Goal: Information Seeking & Learning: Get advice/opinions

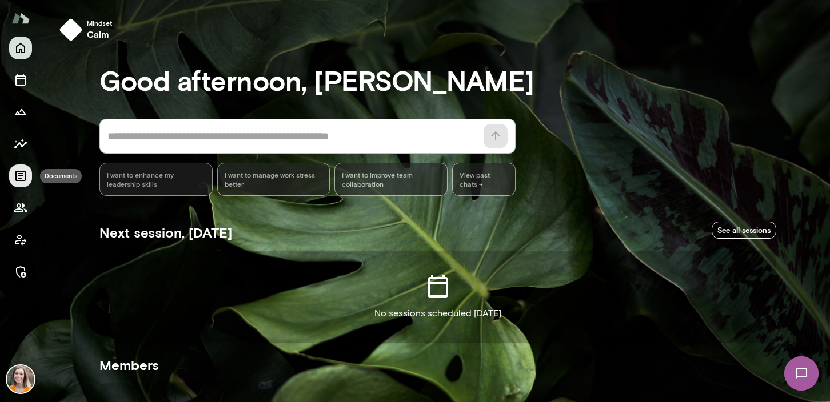
click at [17, 175] on icon "Documents" at bounding box center [21, 176] width 14 height 14
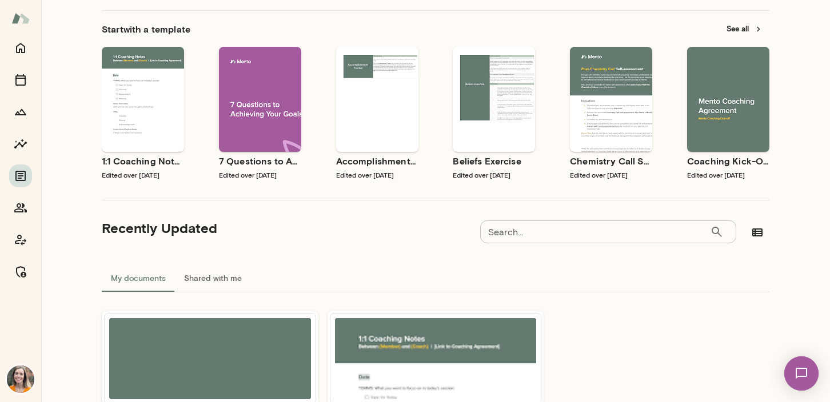
scroll to position [37, 0]
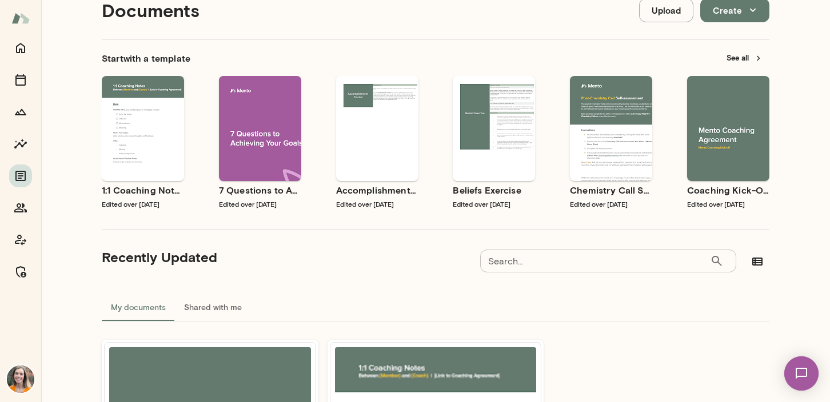
click at [728, 168] on div "Use template Preview" at bounding box center [728, 128] width 82 height 105
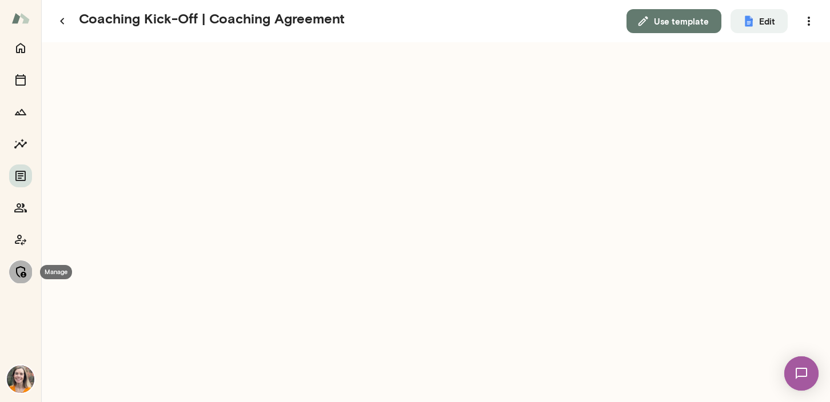
click at [19, 272] on icon "Manage" at bounding box center [21, 272] width 14 height 14
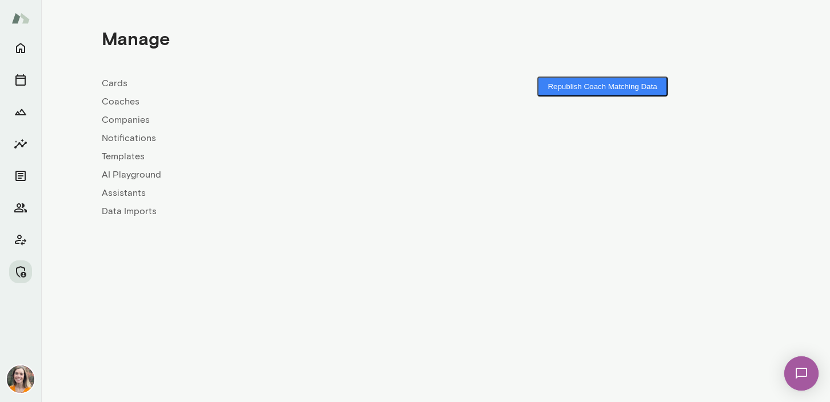
click at [114, 101] on link "Coaches" at bounding box center [269, 102] width 334 height 14
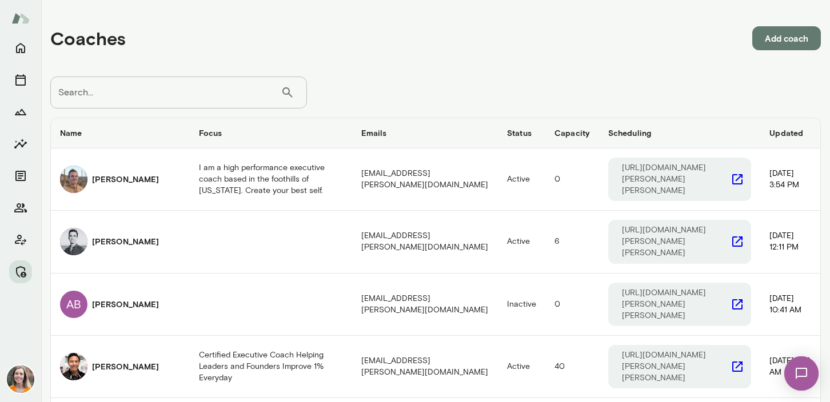
click at [153, 89] on input "Search..." at bounding box center [165, 93] width 230 height 32
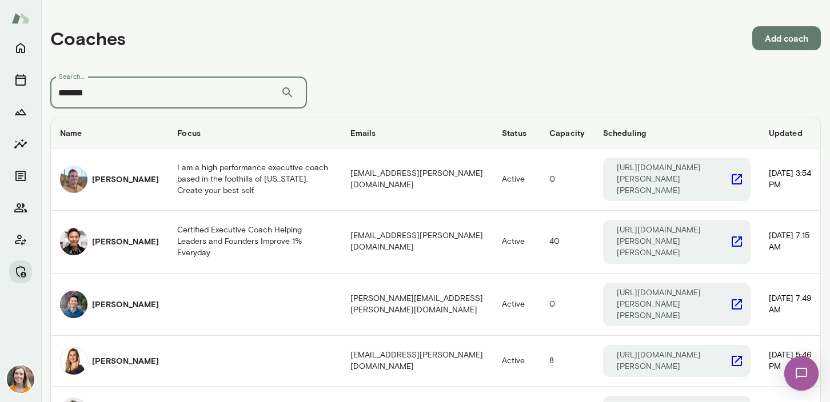
type input "*******"
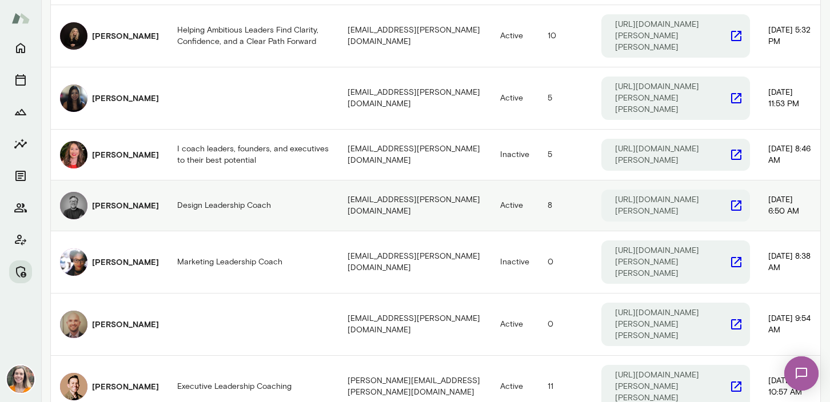
scroll to position [727, 0]
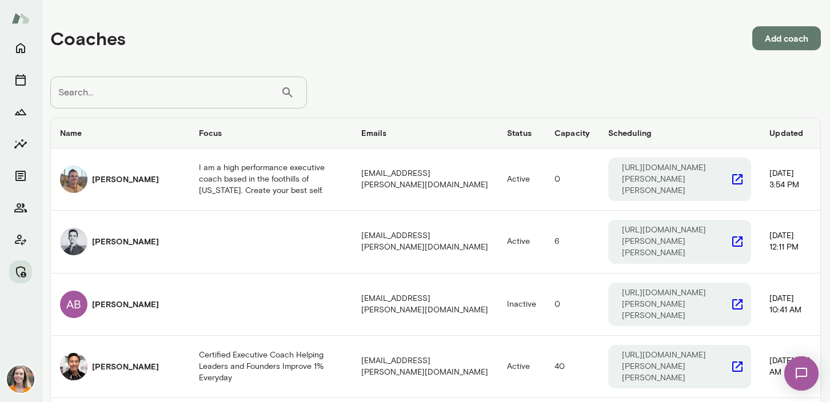
click at [127, 94] on input "Search..." at bounding box center [165, 93] width 230 height 32
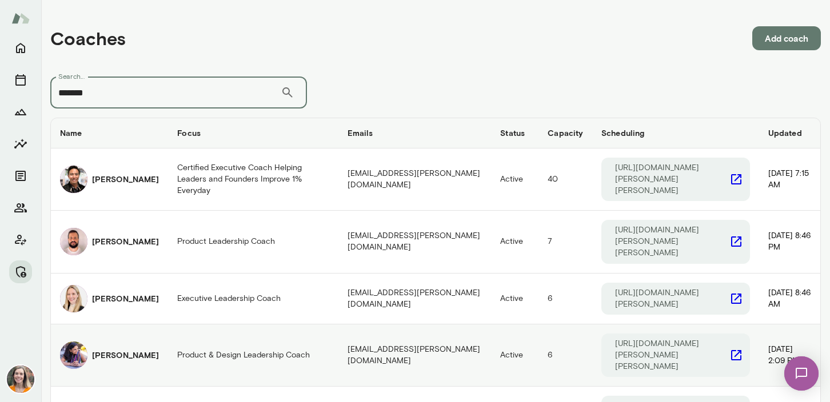
scroll to position [727, 0]
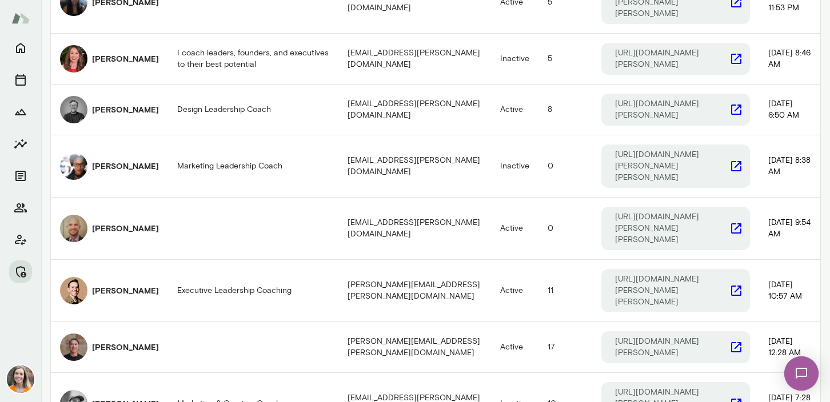
type input "*******"
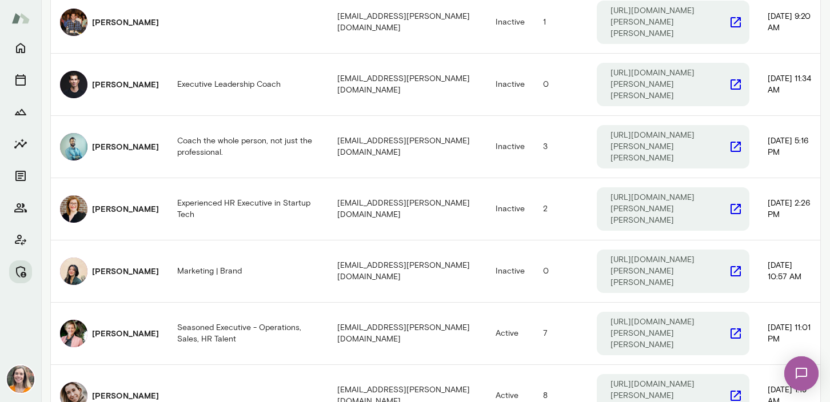
scroll to position [771, 0]
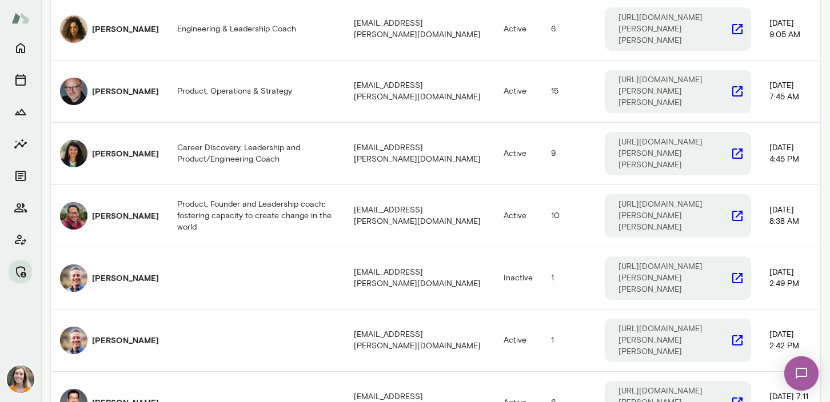
scroll to position [796, 0]
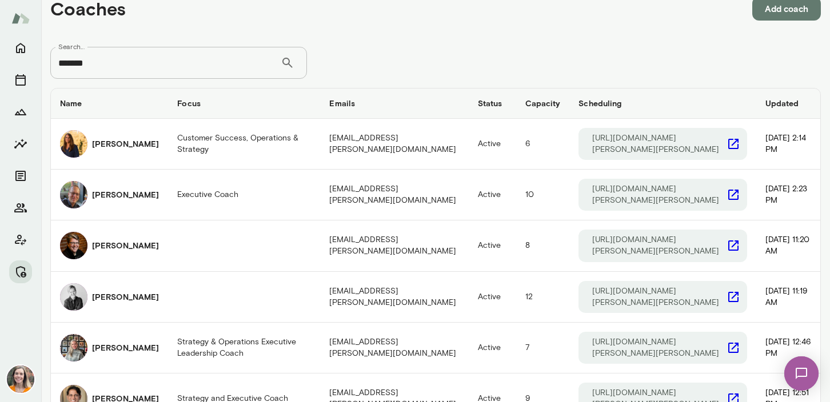
scroll to position [55, 0]
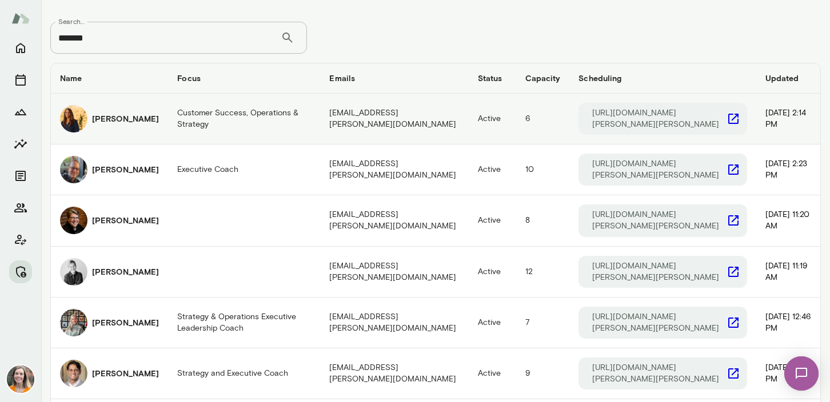
click at [113, 122] on h6 "[PERSON_NAME]" at bounding box center [125, 118] width 67 height 11
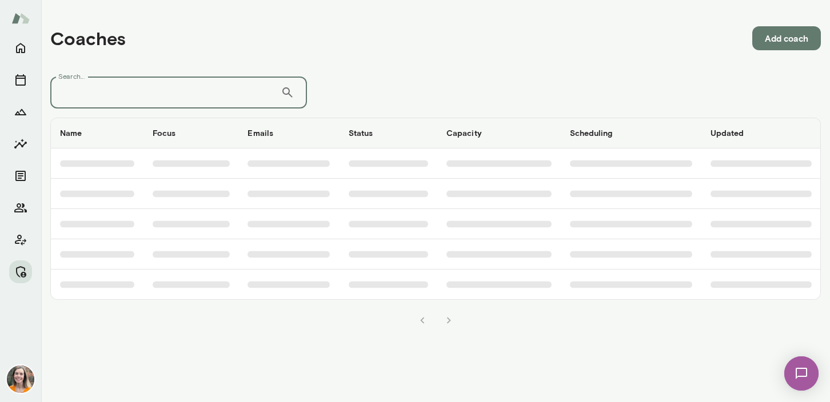
click at [178, 95] on input "Search..." at bounding box center [165, 93] width 230 height 32
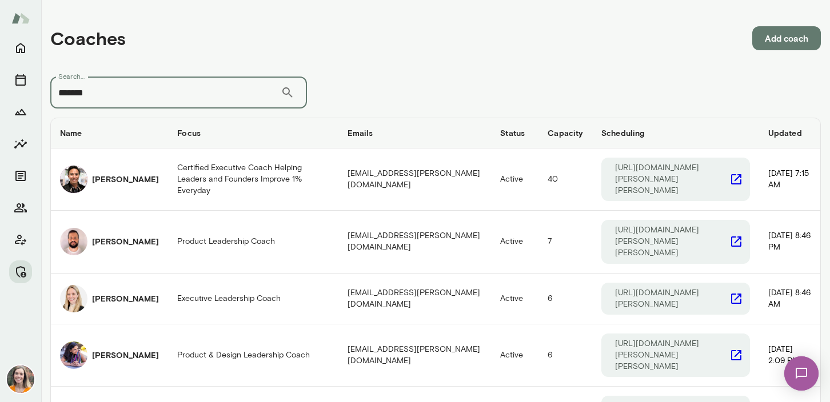
type input "*******"
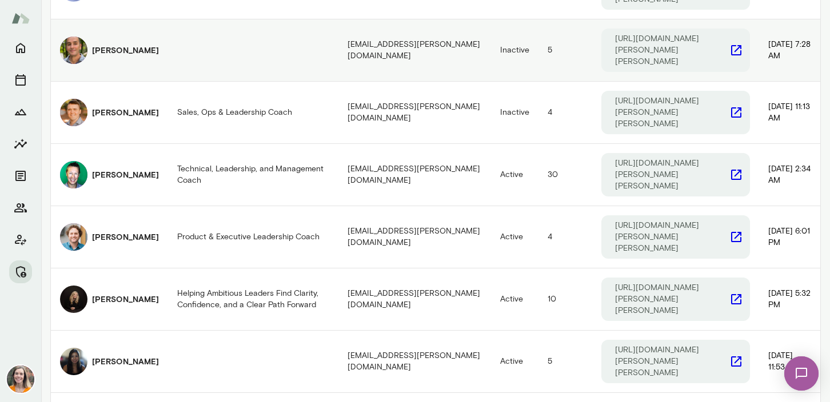
scroll to position [727, 0]
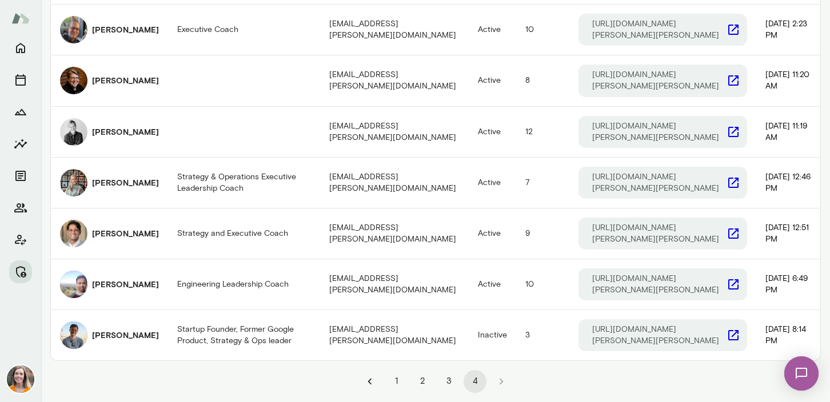
scroll to position [181, 0]
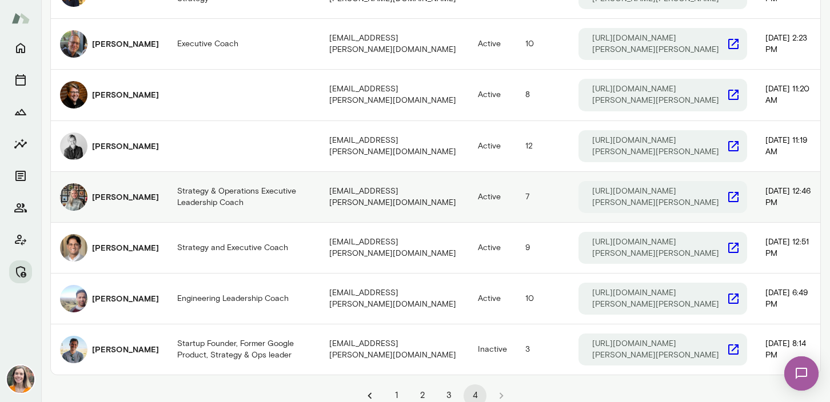
click at [117, 191] on h6 "[PERSON_NAME]" at bounding box center [125, 196] width 67 height 11
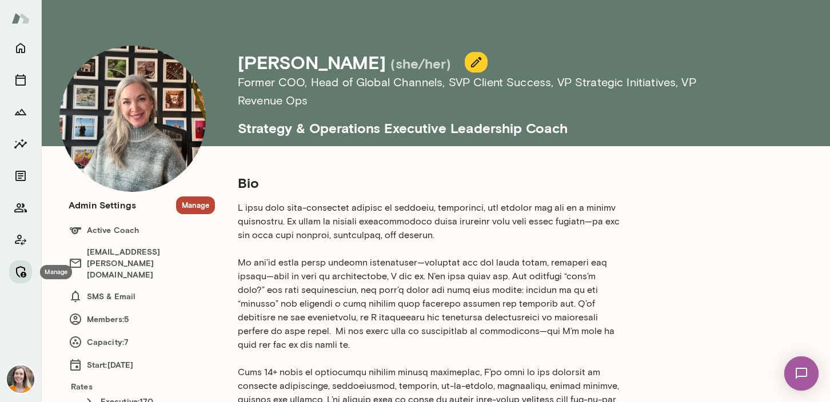
click at [20, 267] on icon "Manage" at bounding box center [21, 271] width 10 height 11
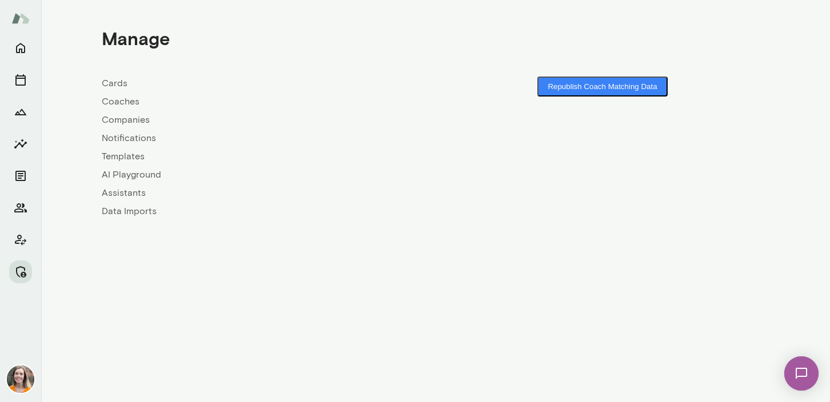
click at [114, 102] on link "Coaches" at bounding box center [269, 102] width 334 height 14
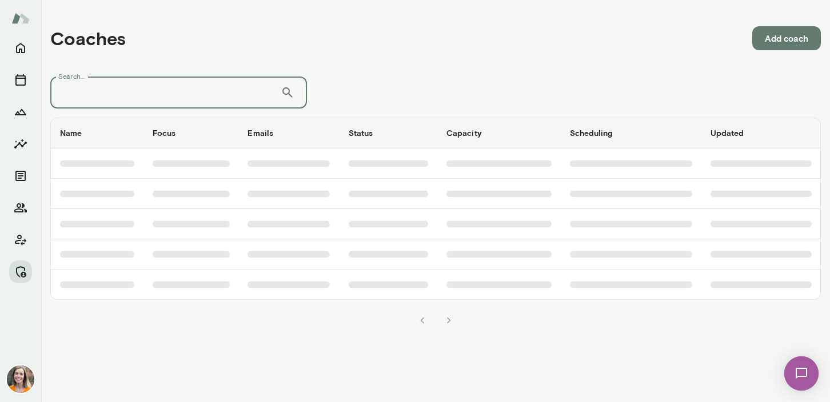
click at [139, 87] on input "Search..." at bounding box center [165, 93] width 230 height 32
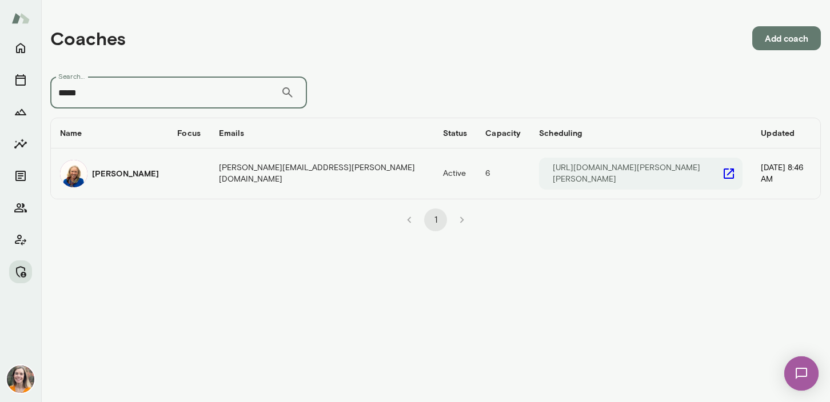
type input "*****"
click at [123, 181] on div "[PERSON_NAME]" at bounding box center [109, 173] width 99 height 27
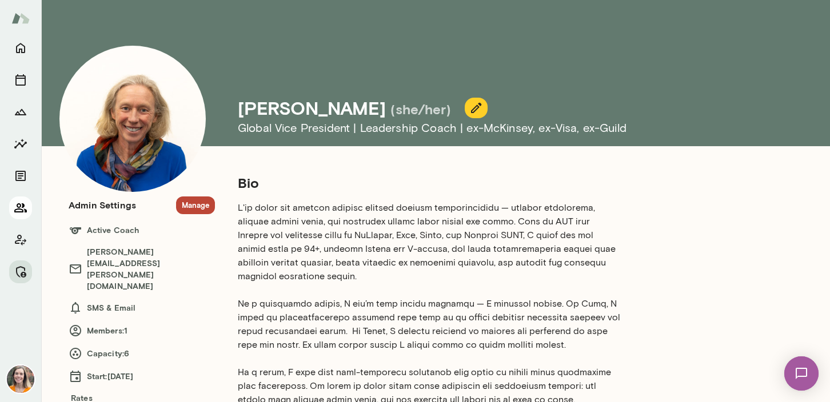
click at [21, 206] on icon "Members" at bounding box center [20, 207] width 13 height 9
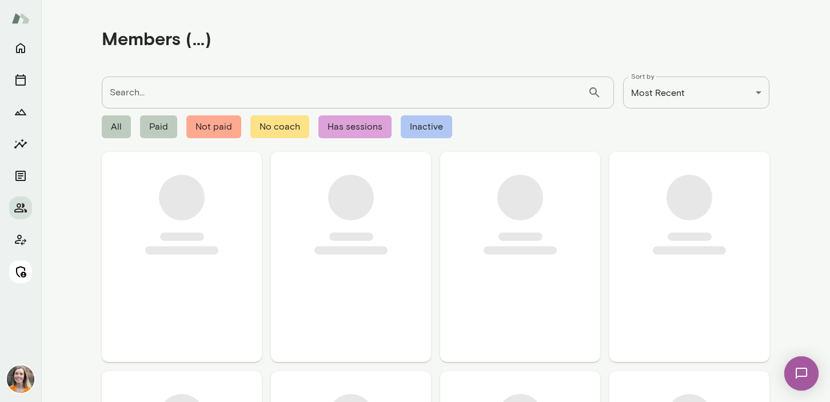
click at [21, 272] on icon "Manage" at bounding box center [21, 272] width 14 height 14
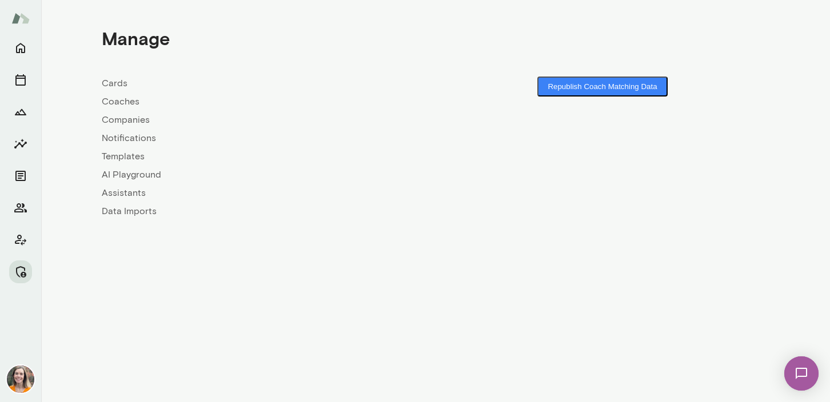
click at [126, 99] on link "Coaches" at bounding box center [269, 102] width 334 height 14
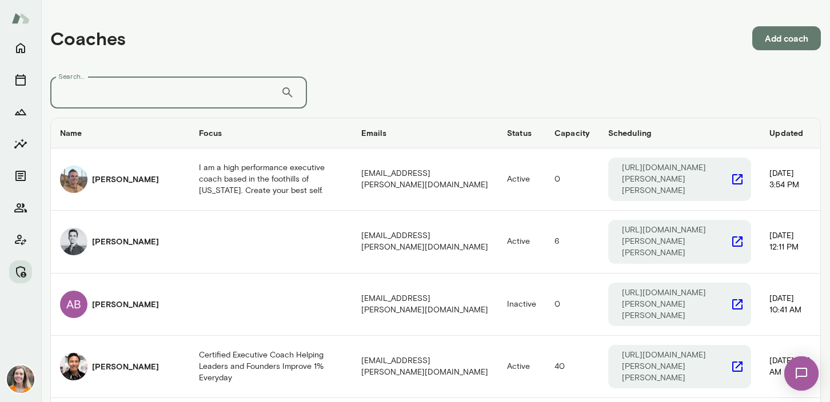
click at [178, 97] on input "Search..." at bounding box center [165, 93] width 230 height 32
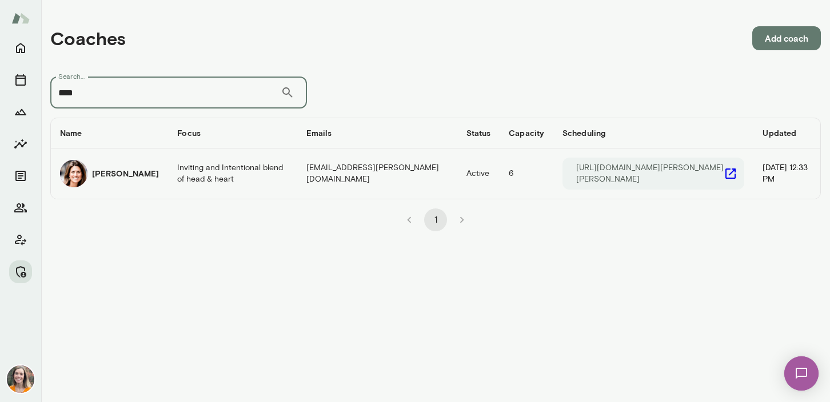
type input "****"
click at [242, 167] on td "Inviting and Intentional blend of head & heart" at bounding box center [232, 174] width 129 height 50
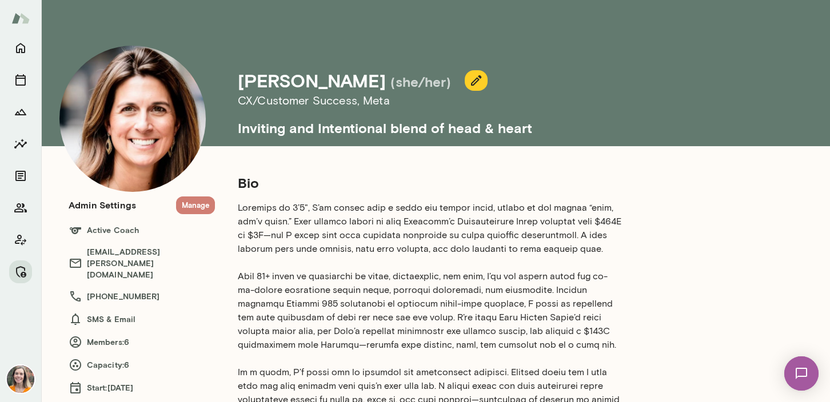
click at [199, 205] on button "Manage" at bounding box center [195, 206] width 39 height 18
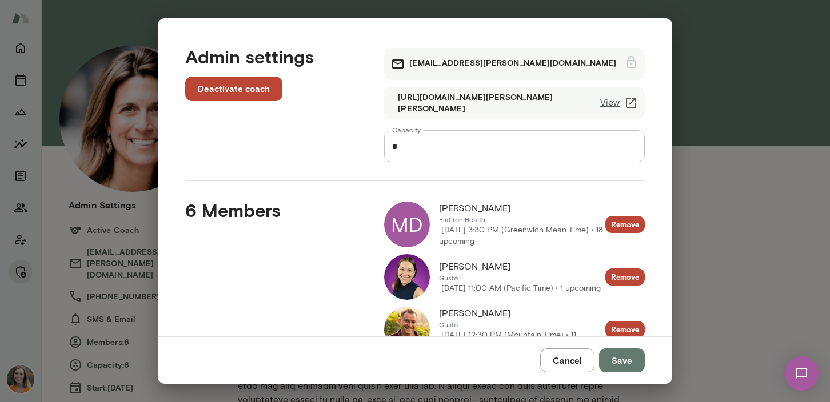
click at [576, 365] on button "Cancel" at bounding box center [567, 361] width 54 height 24
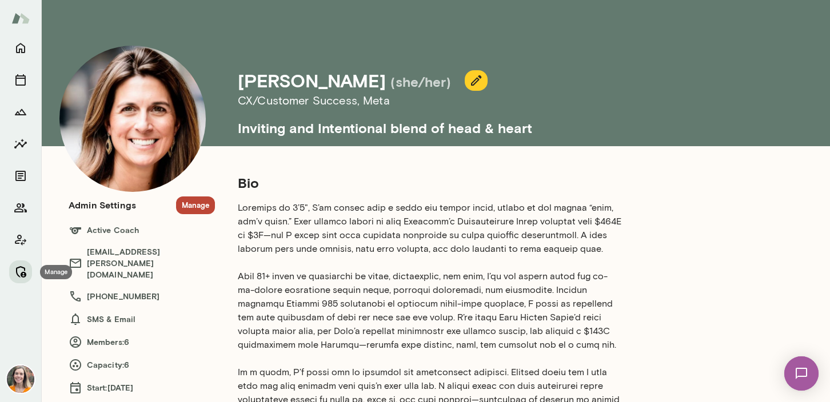
click at [15, 269] on icon "Manage" at bounding box center [21, 272] width 14 height 14
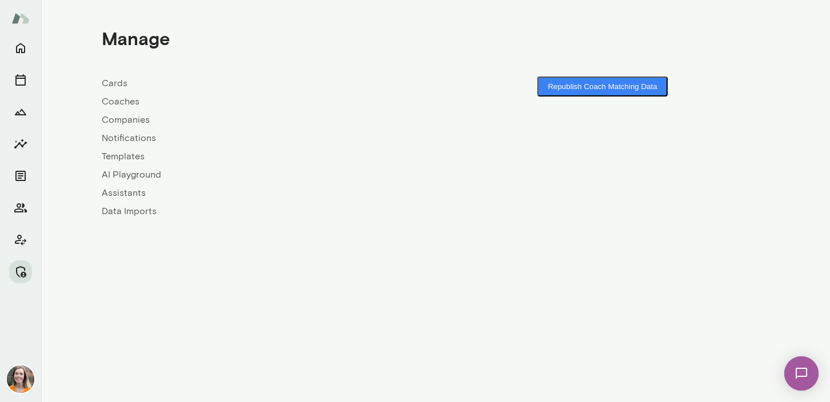
click at [117, 104] on link "Coaches" at bounding box center [269, 102] width 334 height 14
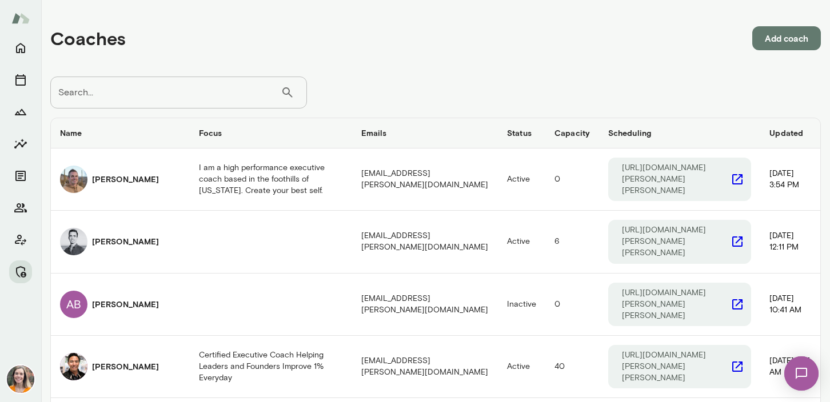
click at [178, 98] on input "Search..." at bounding box center [165, 93] width 230 height 32
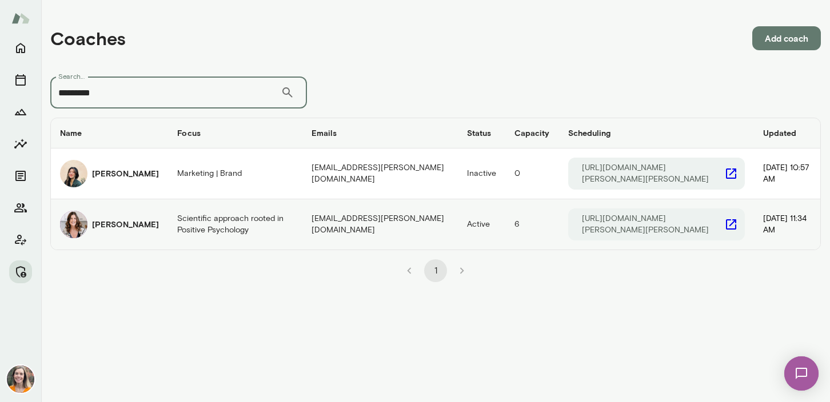
type input "*********"
click at [173, 226] on td "Scientific approach rooted in Positive Psychology" at bounding box center [235, 224] width 134 height 50
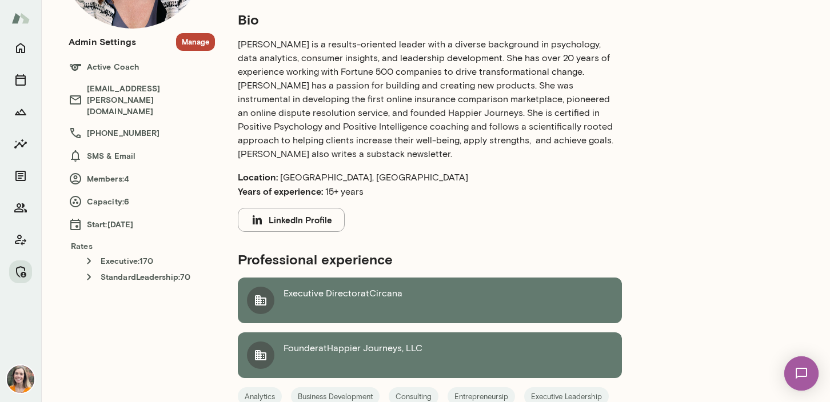
scroll to position [155, 0]
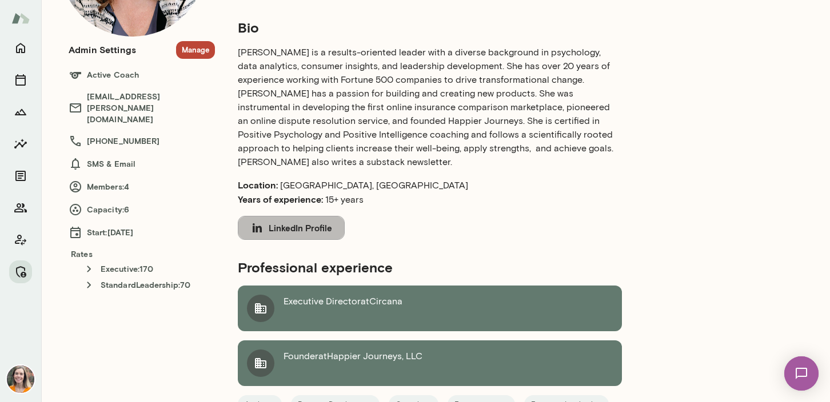
click at [298, 228] on button "LinkedIn Profile" at bounding box center [291, 228] width 107 height 24
click at [21, 203] on icon "Members" at bounding box center [21, 208] width 14 height 14
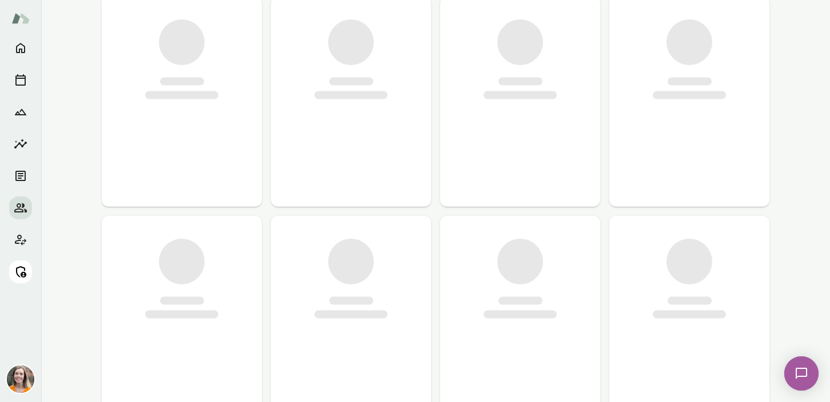
click at [20, 272] on icon "Manage" at bounding box center [21, 272] width 14 height 14
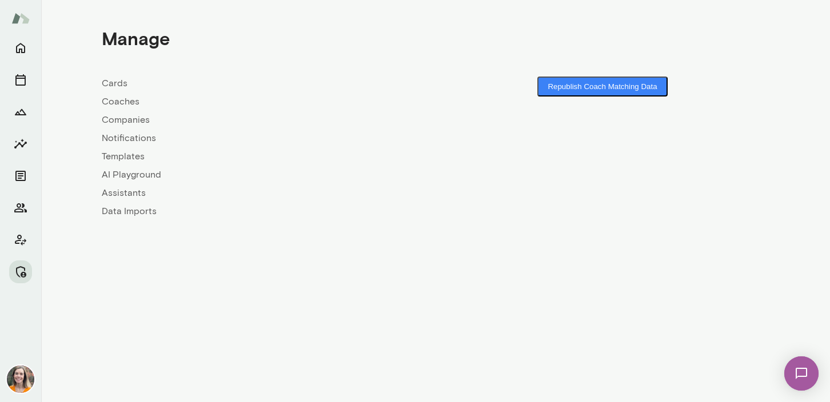
click at [115, 100] on link "Coaches" at bounding box center [269, 102] width 334 height 14
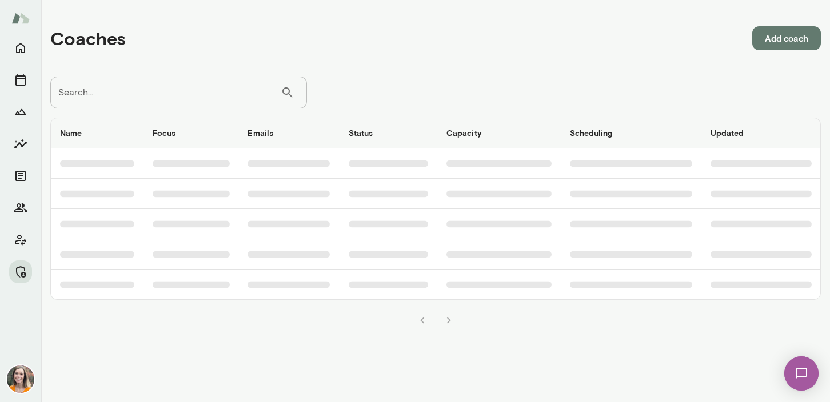
click at [153, 93] on input "Search..." at bounding box center [165, 93] width 230 height 32
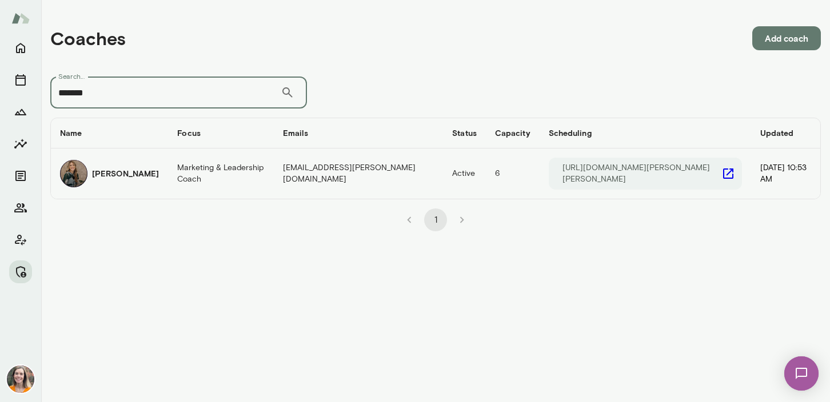
type input "*******"
click at [242, 175] on td "Marketing & Leadership Coach" at bounding box center [220, 174] width 105 height 50
